Goal: Information Seeking & Learning: Learn about a topic

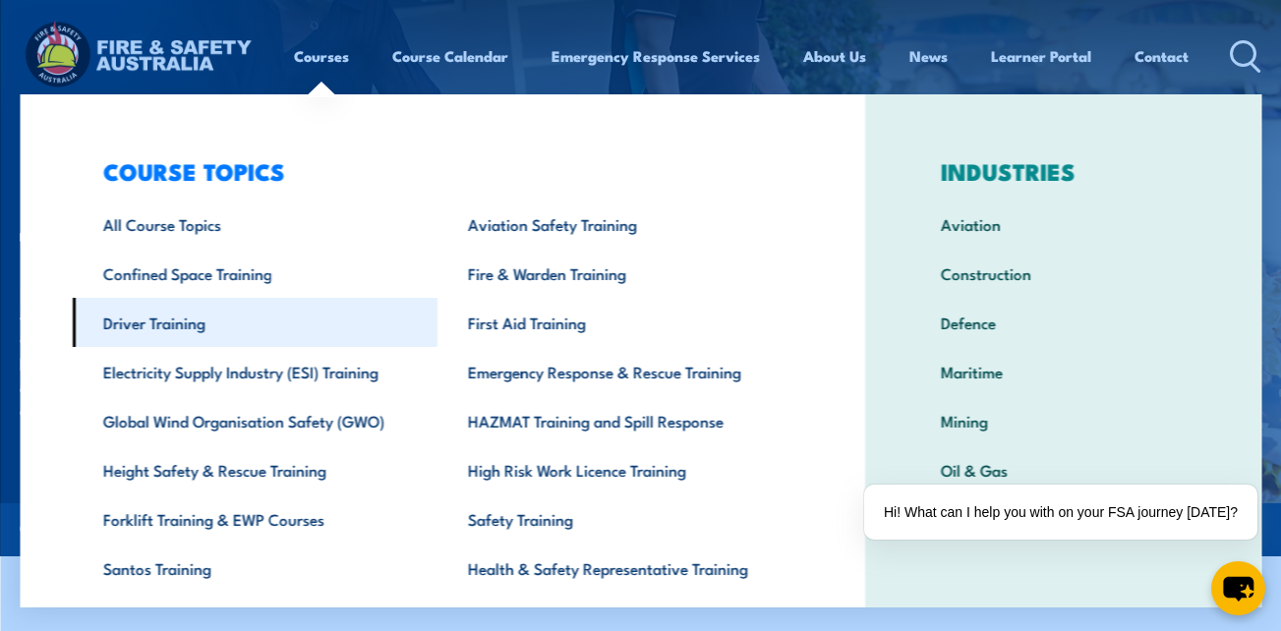
click at [200, 331] on link "Driver Training" at bounding box center [255, 322] width 366 height 49
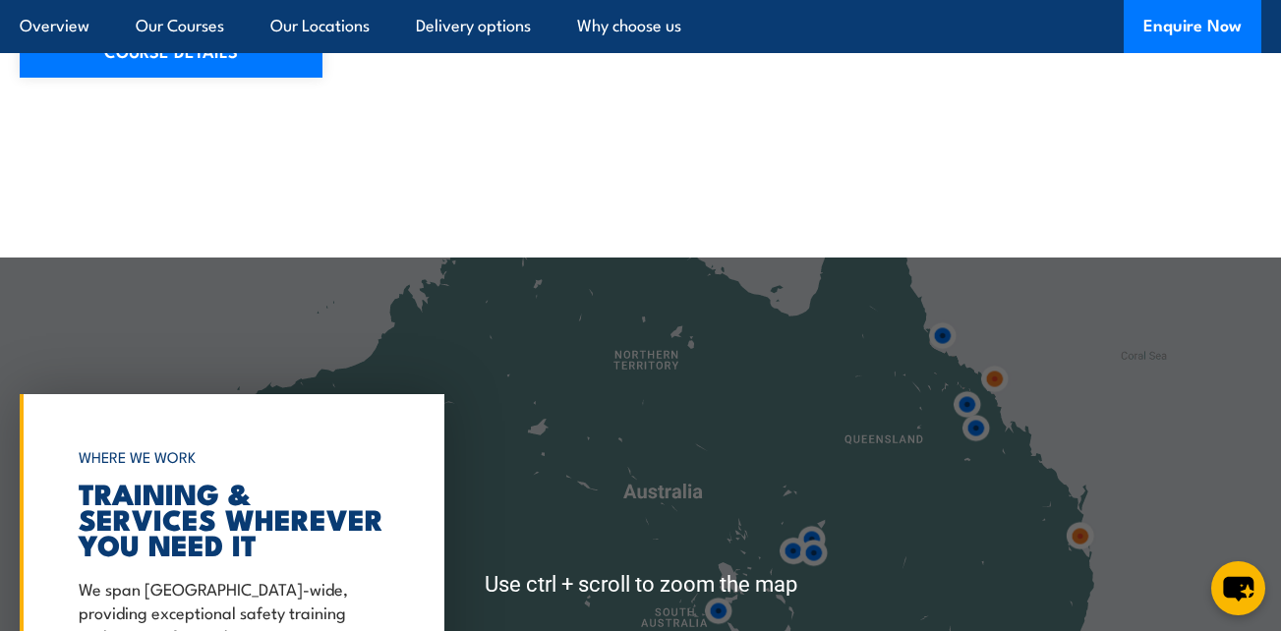
scroll to position [2496, 0]
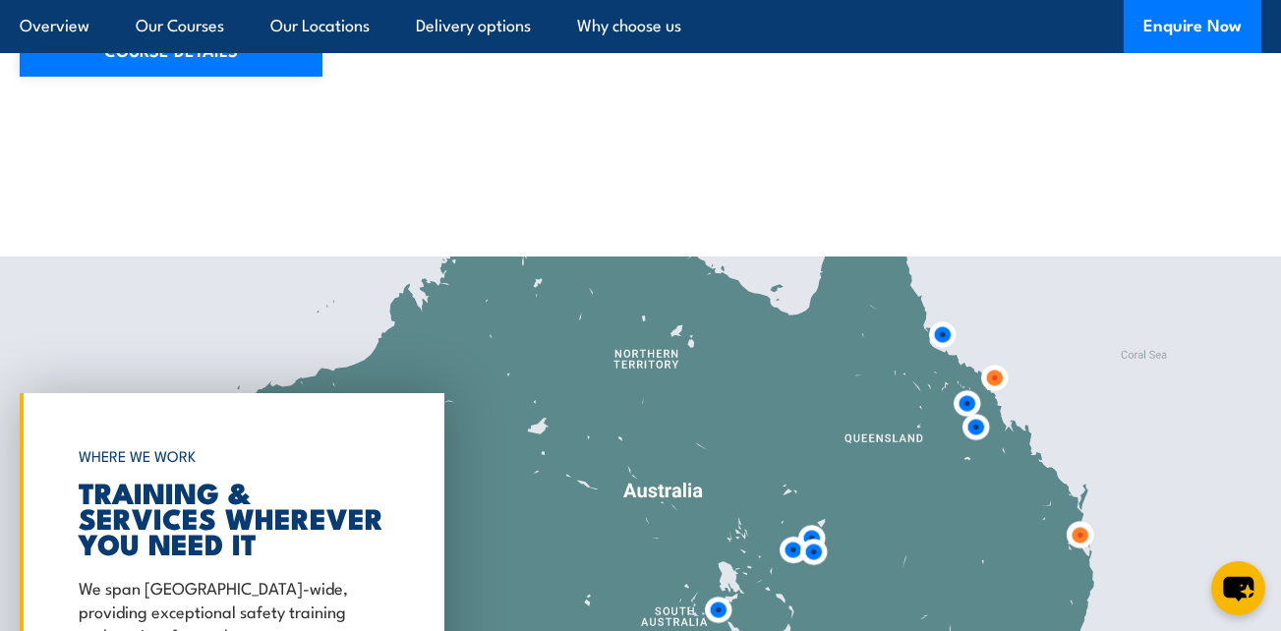
click at [997, 384] on img at bounding box center [994, 378] width 36 height 36
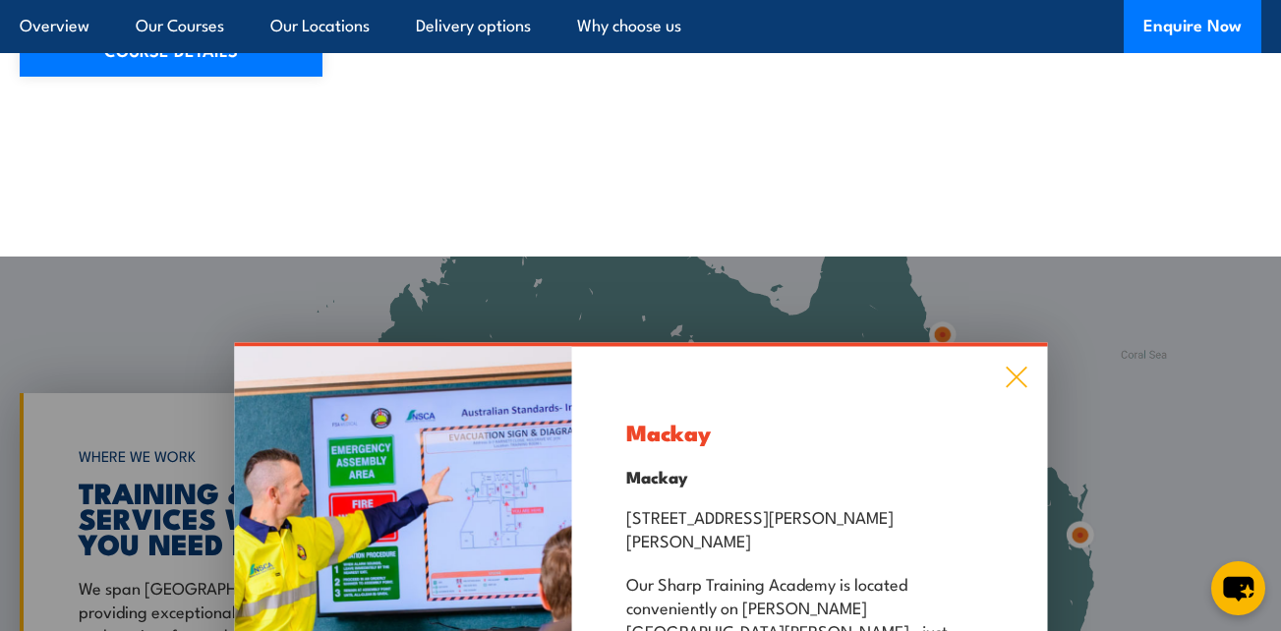
click at [1018, 388] on icon at bounding box center [1016, 378] width 23 height 22
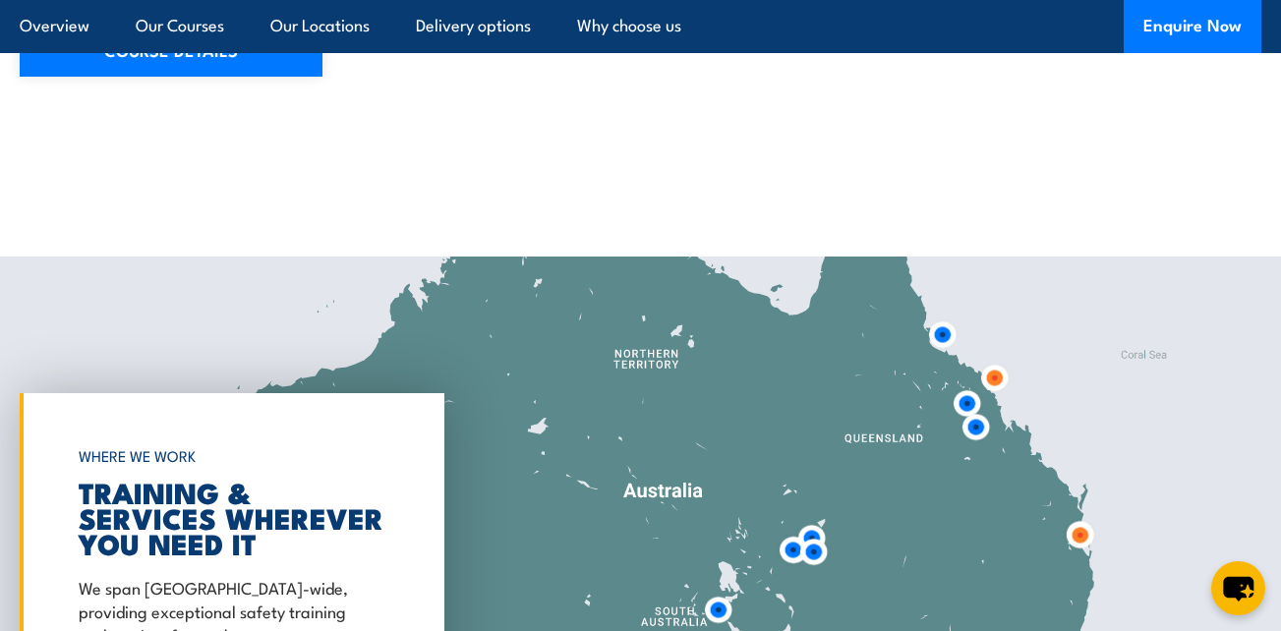
click at [941, 341] on img at bounding box center [942, 335] width 36 height 36
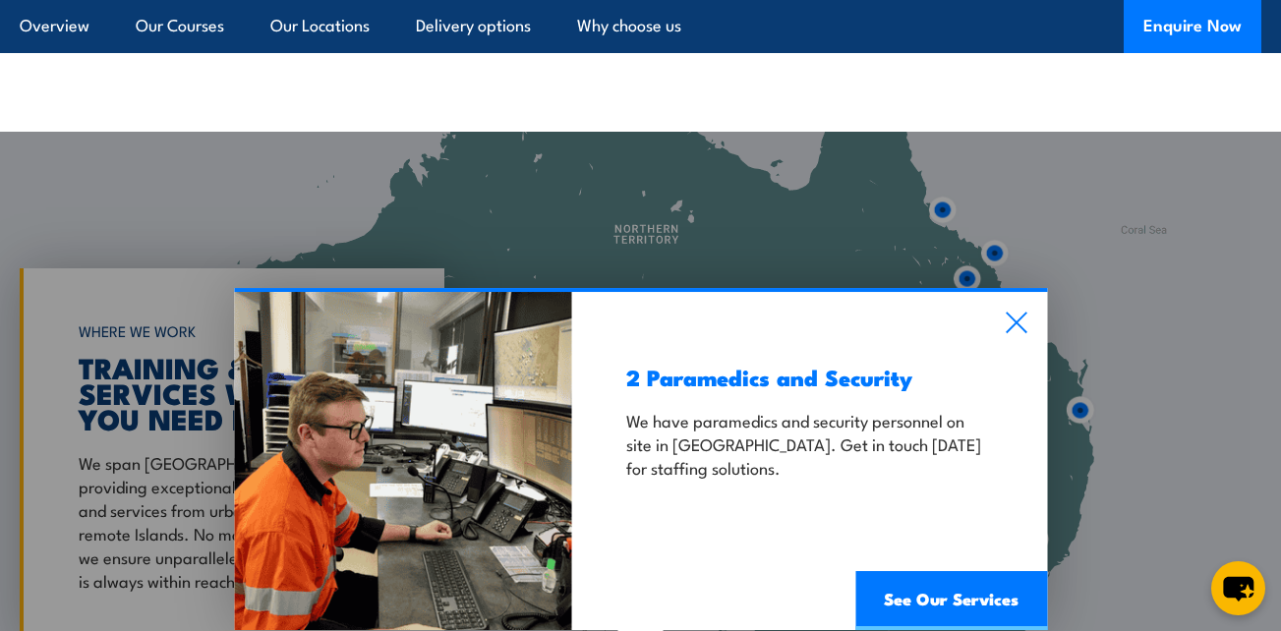
scroll to position [2622, 0]
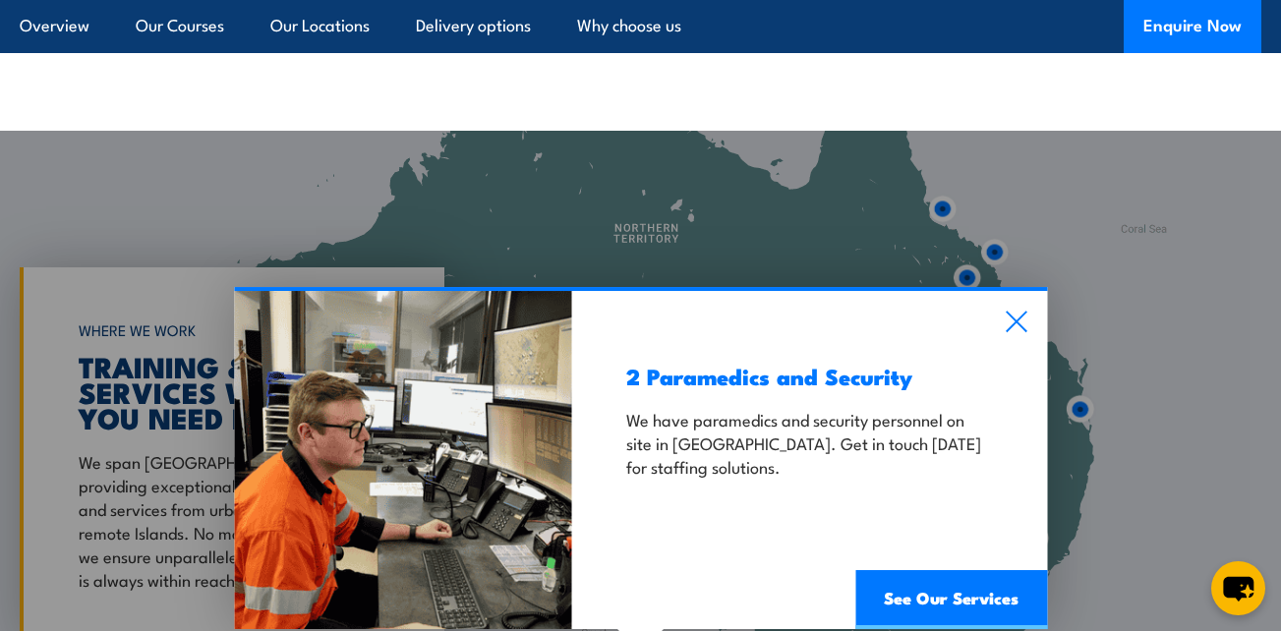
click at [1033, 328] on div "2 Paramedics and Security We have paramedics and security personnel on site in …" at bounding box center [809, 460] width 475 height 338
click at [1011, 315] on icon at bounding box center [1016, 322] width 21 height 21
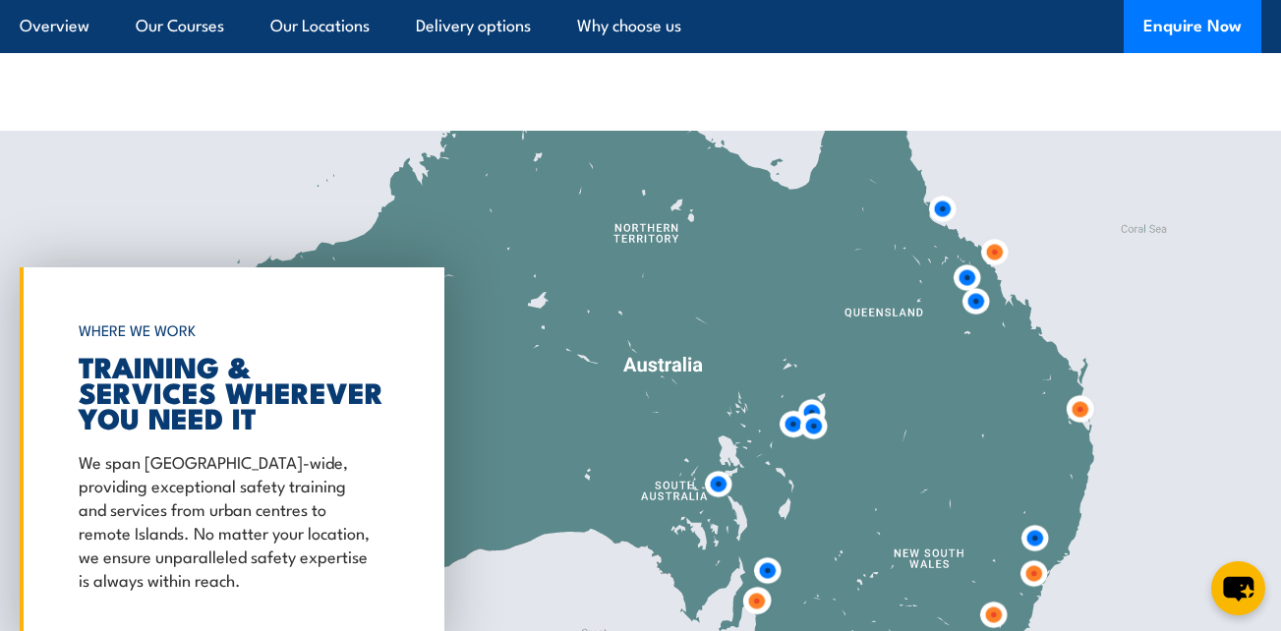
click at [962, 275] on img at bounding box center [967, 278] width 36 height 36
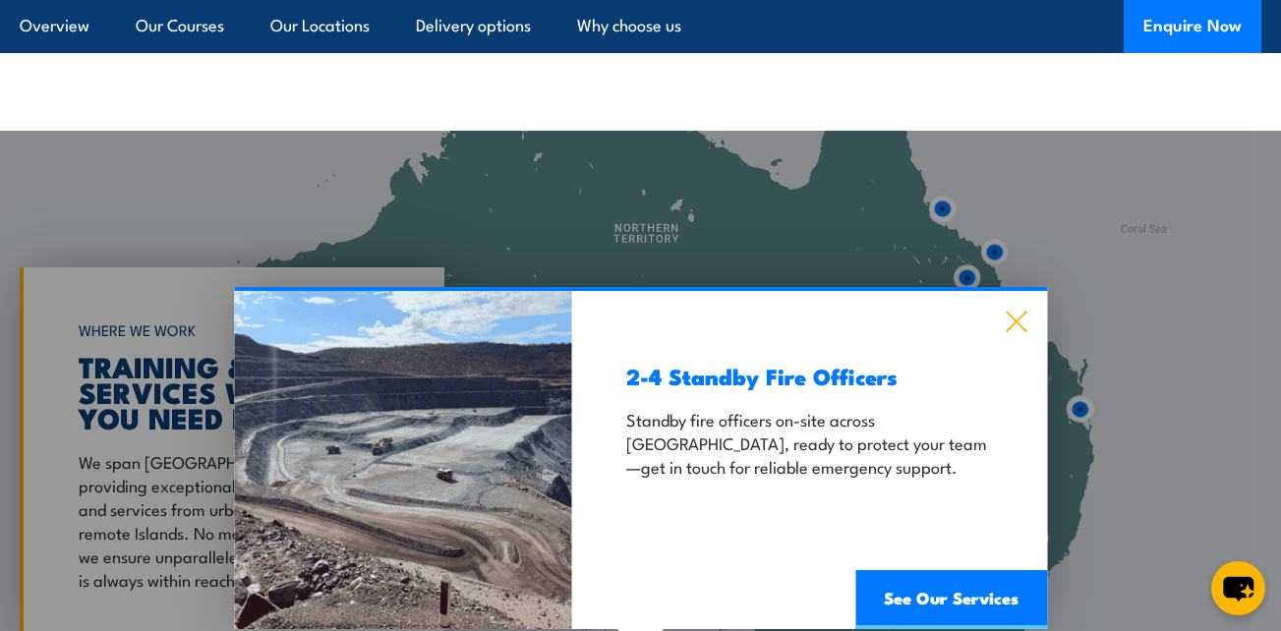
click at [1023, 325] on icon at bounding box center [1016, 322] width 23 height 22
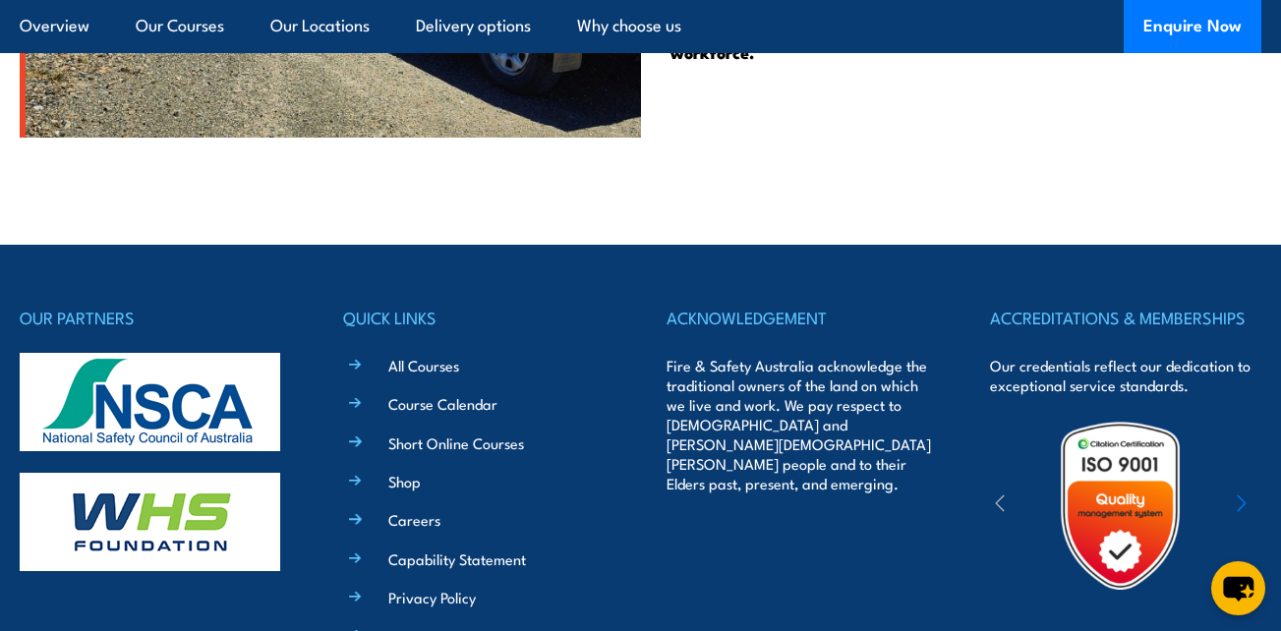
scroll to position [5175, 0]
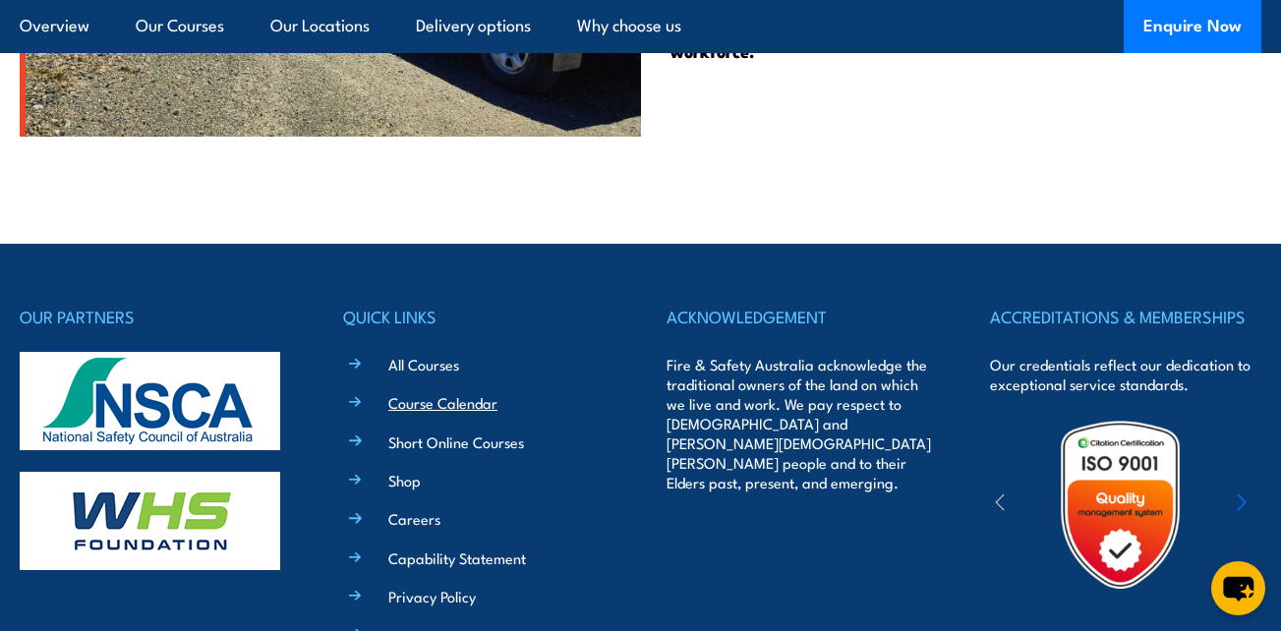
click at [418, 404] on link "Course Calendar" at bounding box center [442, 402] width 109 height 21
click at [433, 436] on link "Short Online Courses" at bounding box center [456, 442] width 136 height 21
